Goal: Check status: Check status

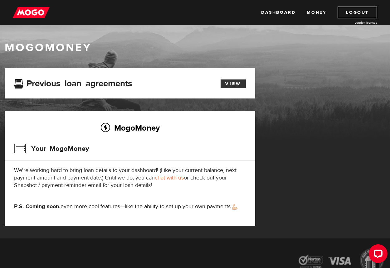
click at [238, 84] on link "View" at bounding box center [232, 84] width 25 height 9
